Goal: Information Seeking & Learning: Understand process/instructions

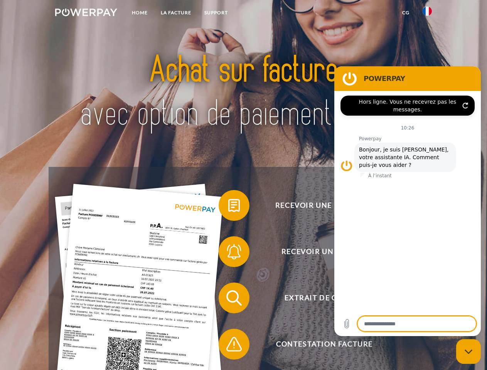
click at [86, 13] on img at bounding box center [86, 12] width 62 height 8
click at [427, 13] on img at bounding box center [426, 11] width 9 height 9
click at [405, 13] on link "CG" at bounding box center [405, 13] width 20 height 14
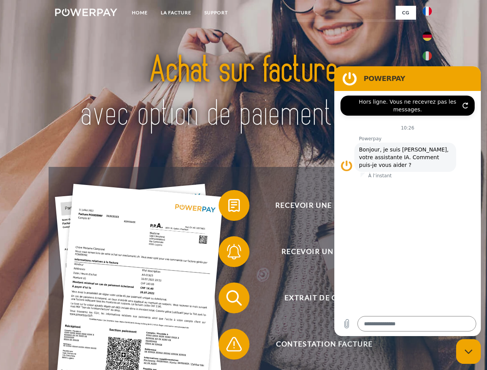
click at [228, 207] on span at bounding box center [222, 205] width 39 height 39
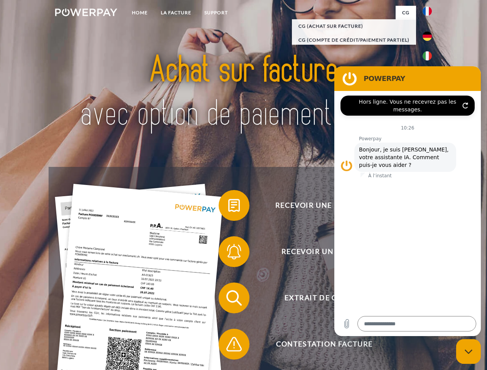
click at [228, 253] on div "Recevoir une facture ? Recevoir un rappel? Extrait de compte retour" at bounding box center [243, 321] width 389 height 308
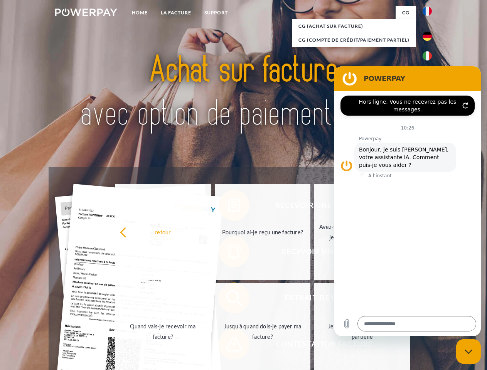
click at [228, 299] on link "Jusqu'à quand dois-je payer ma facture?" at bounding box center [263, 331] width 96 height 96
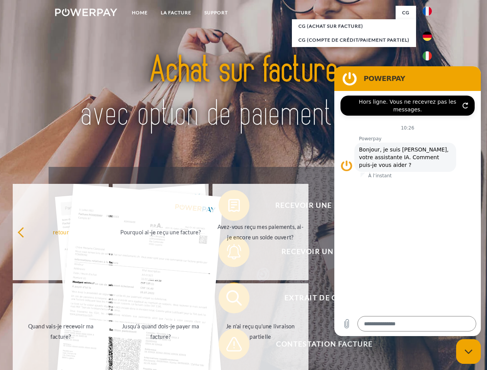
click at [228, 346] on span at bounding box center [222, 344] width 39 height 39
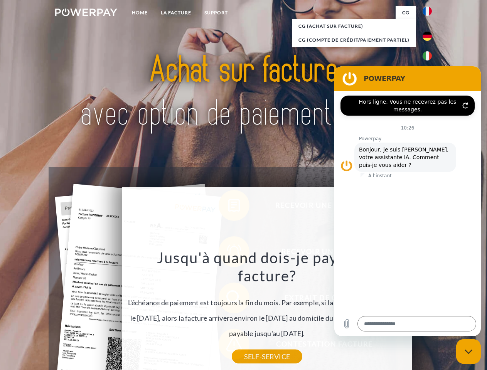
click at [468, 351] on icon "Fermer la fenêtre de messagerie" at bounding box center [468, 351] width 8 height 5
type textarea "*"
